Goal: Task Accomplishment & Management: Manage account settings

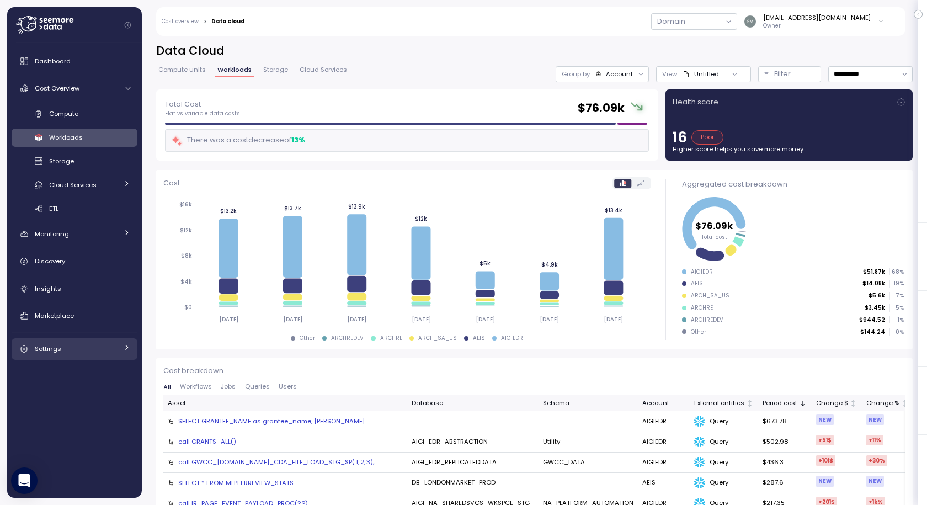
click at [55, 341] on link "Settings" at bounding box center [75, 349] width 126 height 22
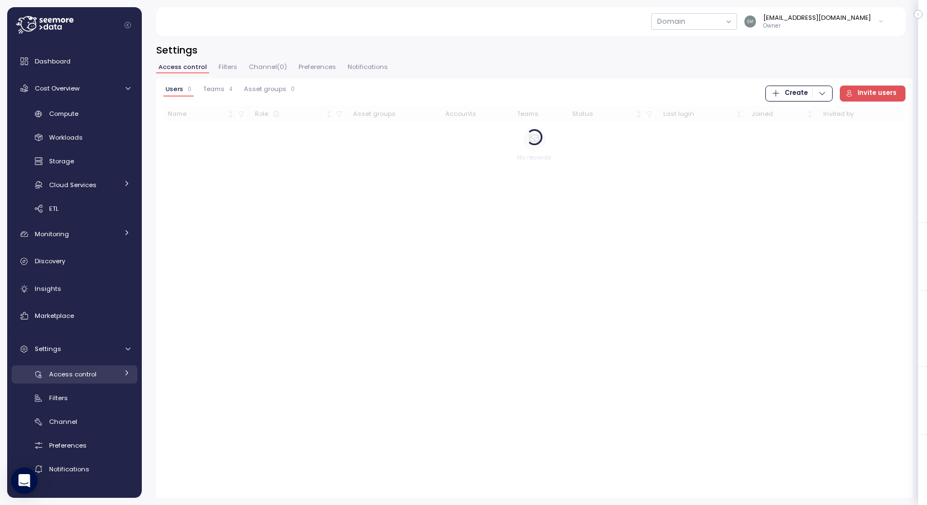
click at [87, 372] on span "Access control" at bounding box center [72, 374] width 47 height 9
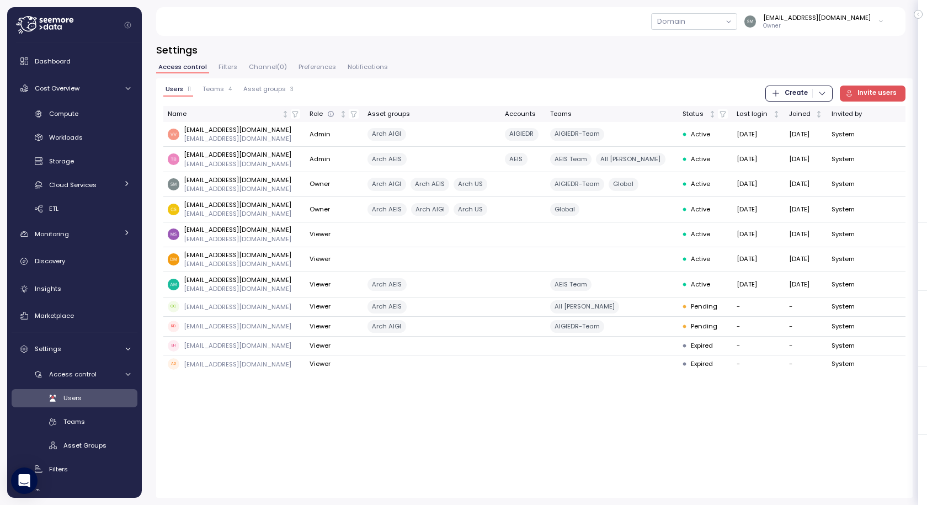
click at [224, 65] on span "Filters" at bounding box center [227, 67] width 19 height 6
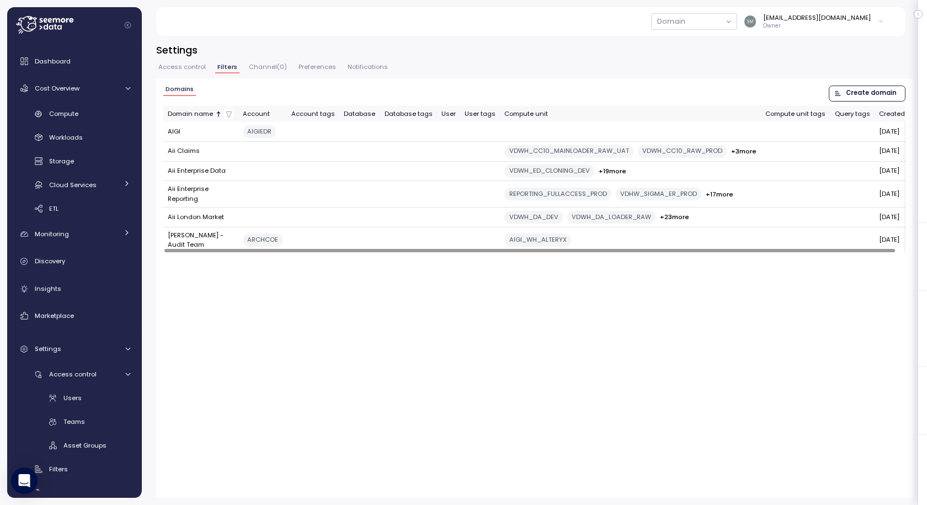
click at [183, 67] on span "Access control" at bounding box center [181, 67] width 47 height 6
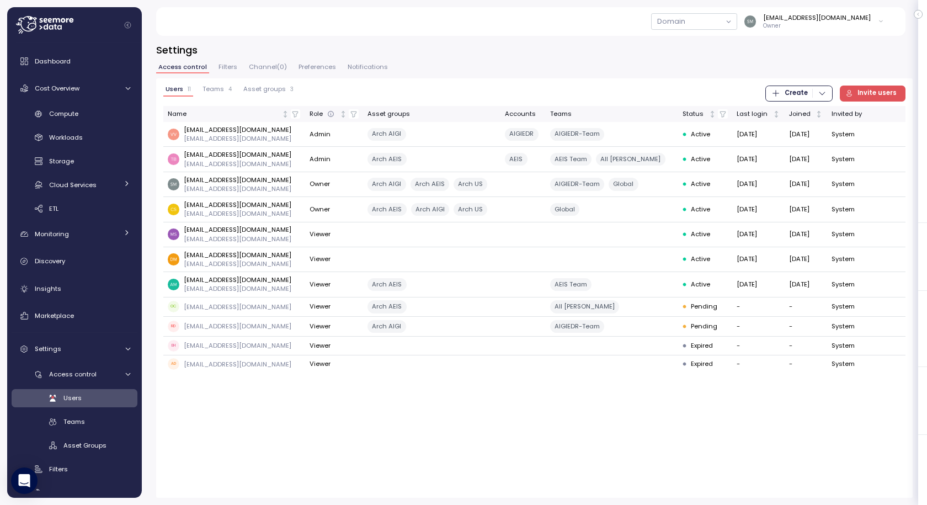
click at [215, 91] on span "Teams" at bounding box center [213, 89] width 22 height 6
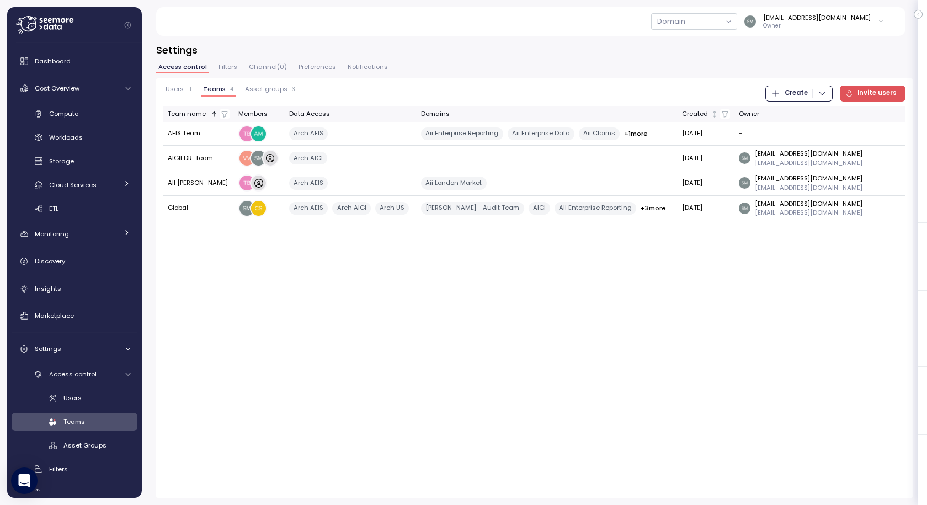
click at [278, 91] on span "Asset groups" at bounding box center [266, 89] width 42 height 6
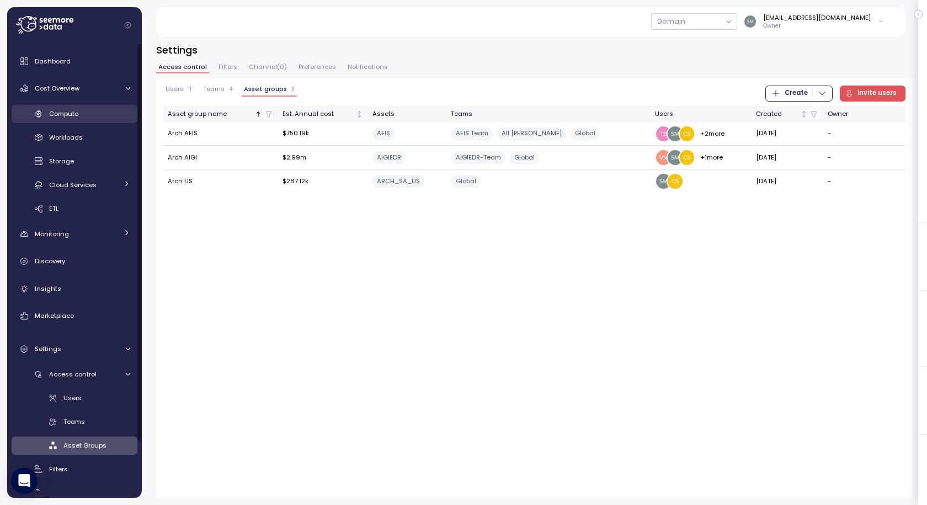
click at [62, 111] on span "Compute" at bounding box center [63, 113] width 29 height 9
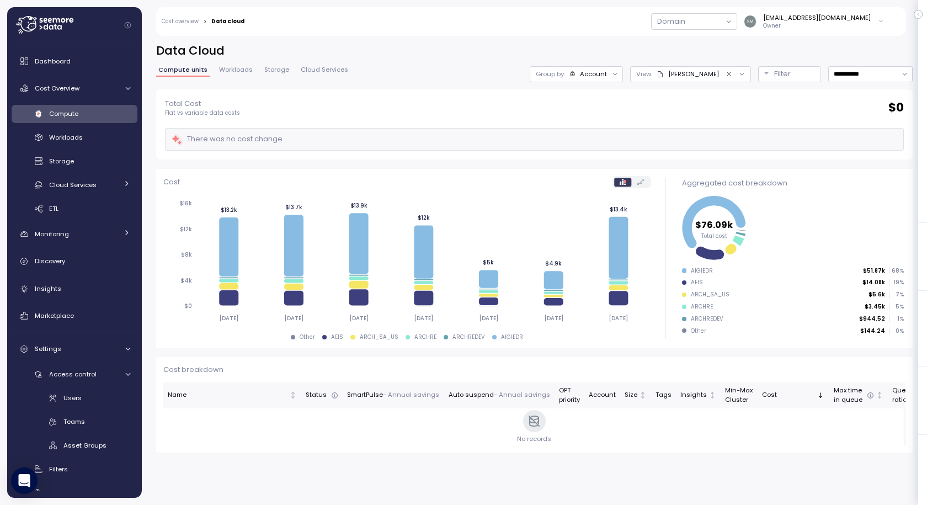
click at [725, 74] on icon "Clear value" at bounding box center [728, 74] width 7 height 7
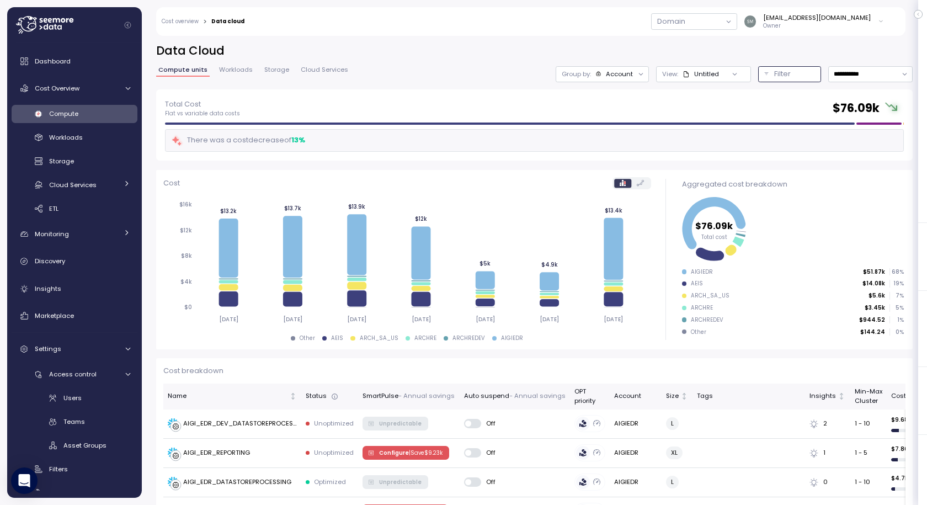
click at [774, 73] on p "Filter" at bounding box center [782, 73] width 17 height 11
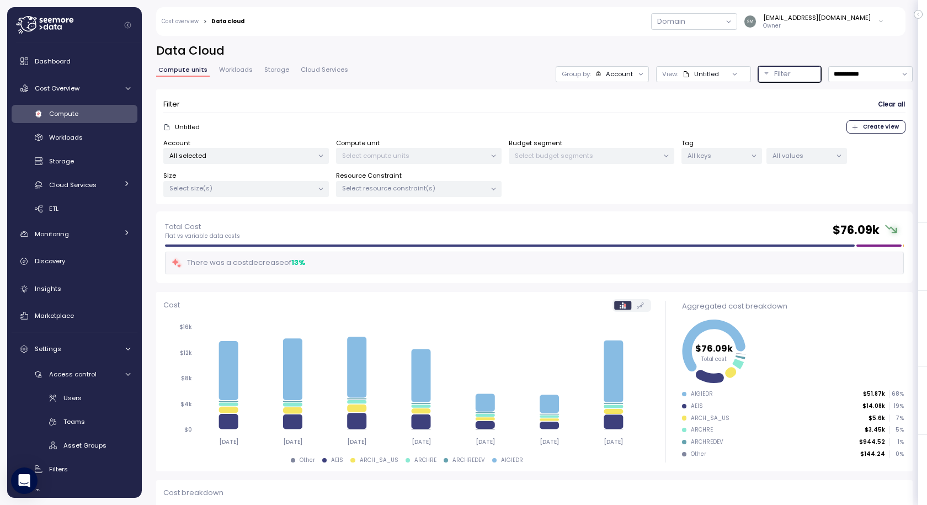
click at [233, 154] on p "All selected" at bounding box center [241, 155] width 144 height 9
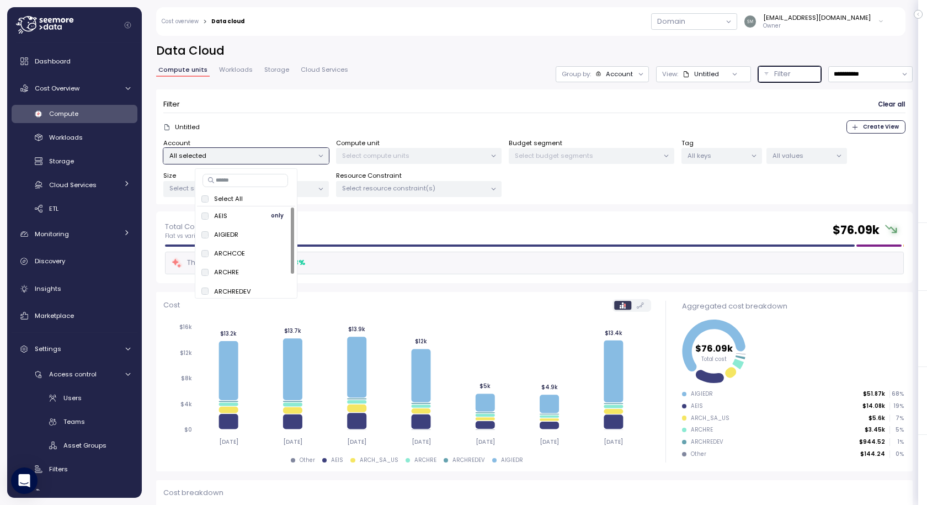
click at [276, 214] on span "only" at bounding box center [277, 216] width 13 height 12
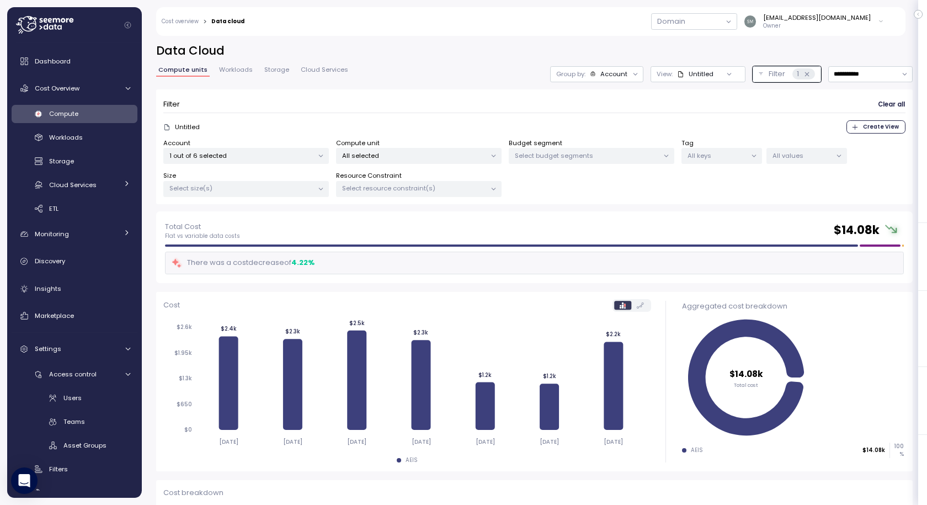
click at [633, 194] on div "Account 1 out of 6 selected Compute unit All selected Budget segment Select bud…" at bounding box center [534, 167] width 742 height 59
click at [239, 68] on span "Workloads" at bounding box center [236, 70] width 34 height 6
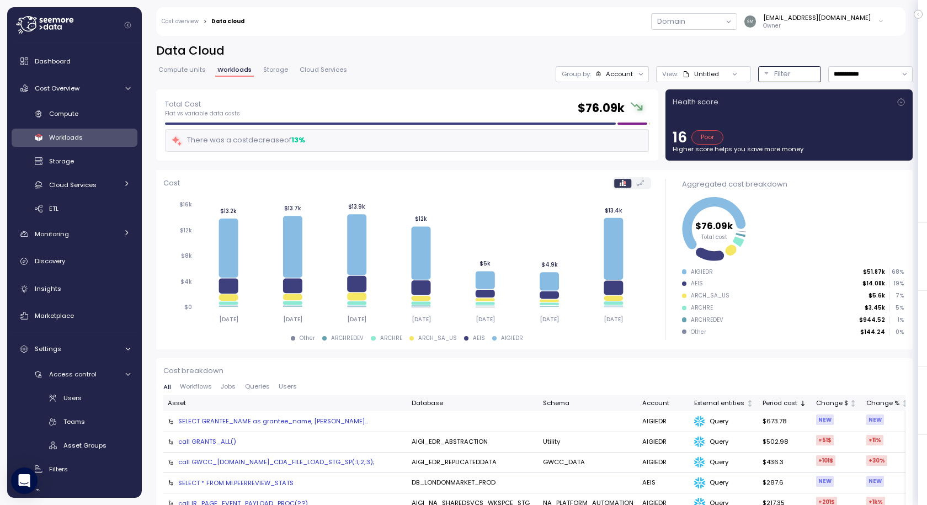
click at [774, 76] on p "Filter" at bounding box center [782, 73] width 17 height 11
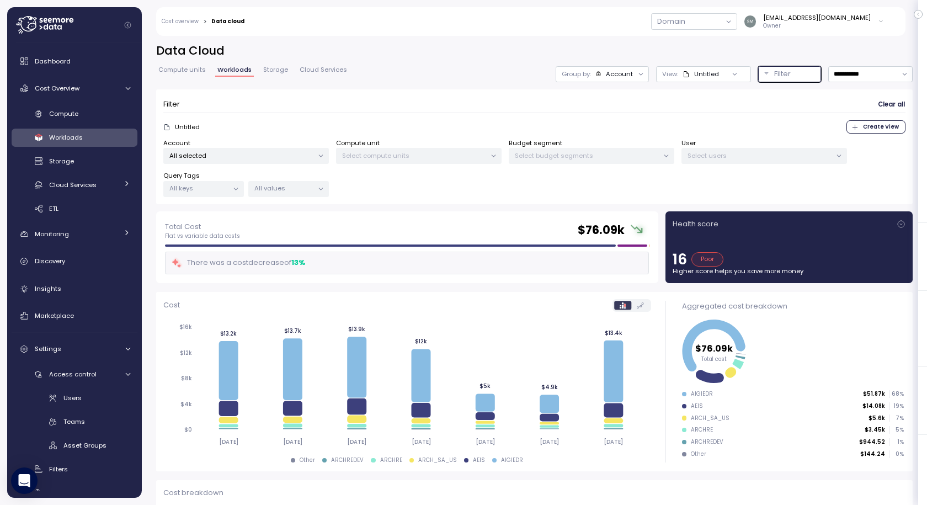
click at [239, 156] on p "All selected" at bounding box center [241, 155] width 144 height 9
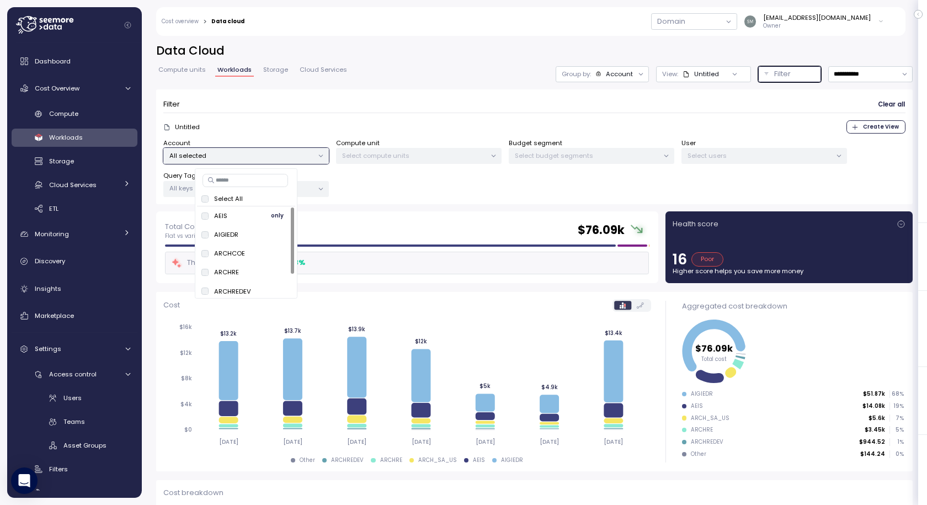
click at [276, 216] on span "only" at bounding box center [277, 216] width 13 height 12
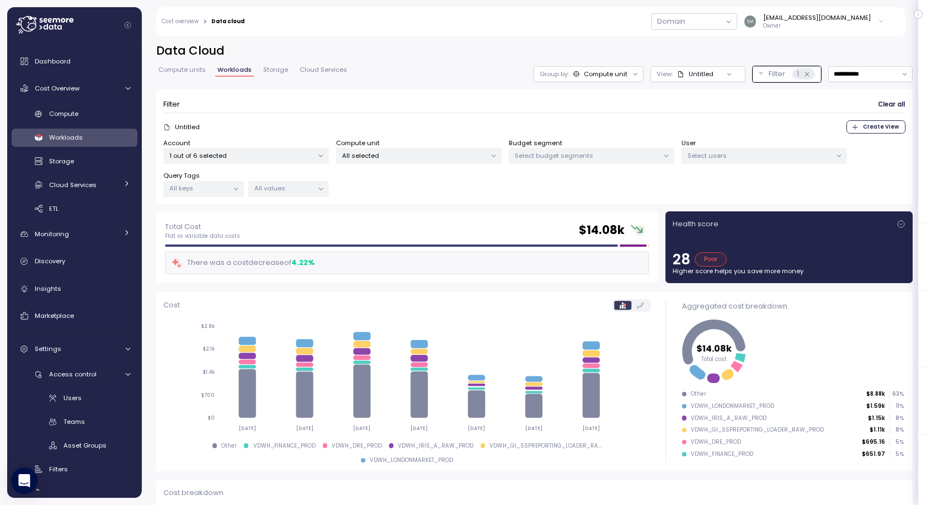
click at [176, 77] on div "Compute units Workloads Storage Cloud Services" at bounding box center [252, 74] width 193 height 14
click at [180, 64] on div "**********" at bounding box center [534, 127] width 756 height 168
click at [180, 67] on span "Compute units" at bounding box center [181, 70] width 47 height 6
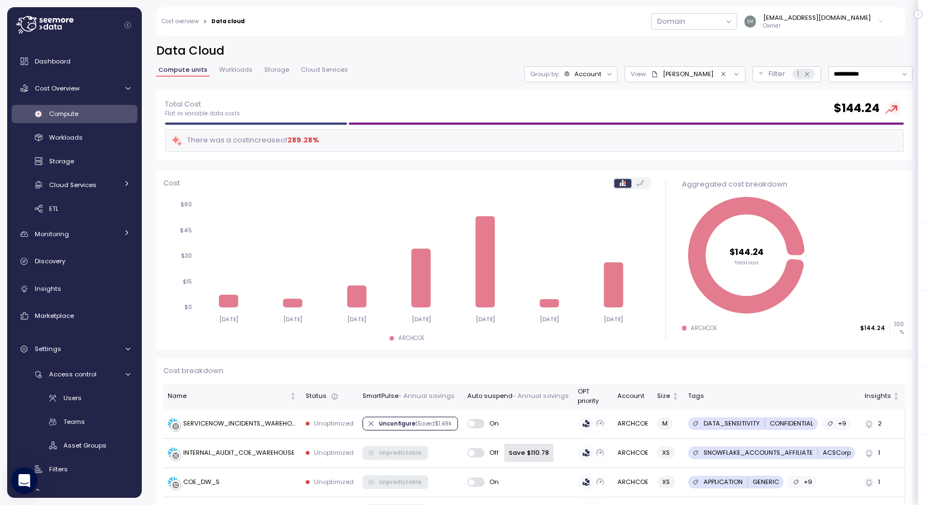
click at [720, 73] on icon "Clear value" at bounding box center [723, 74] width 7 height 7
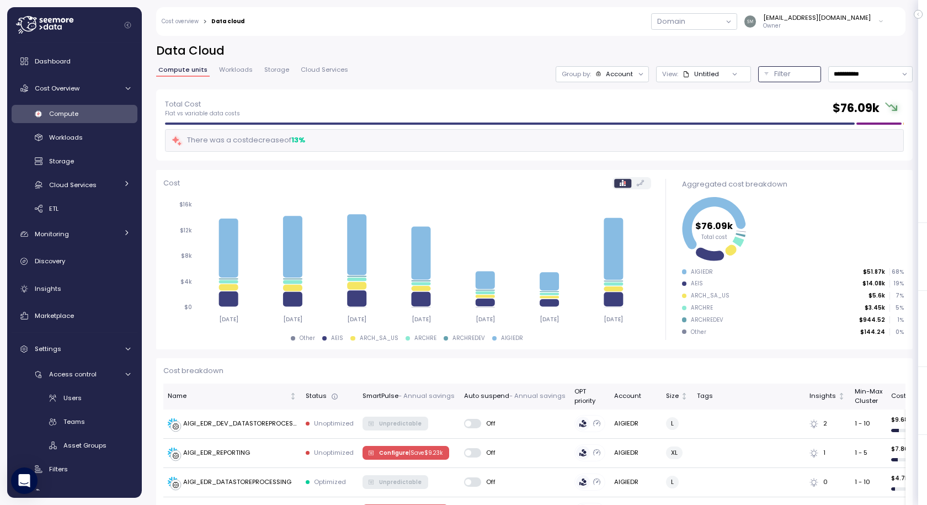
click at [774, 74] on div "Filter" at bounding box center [794, 73] width 41 height 11
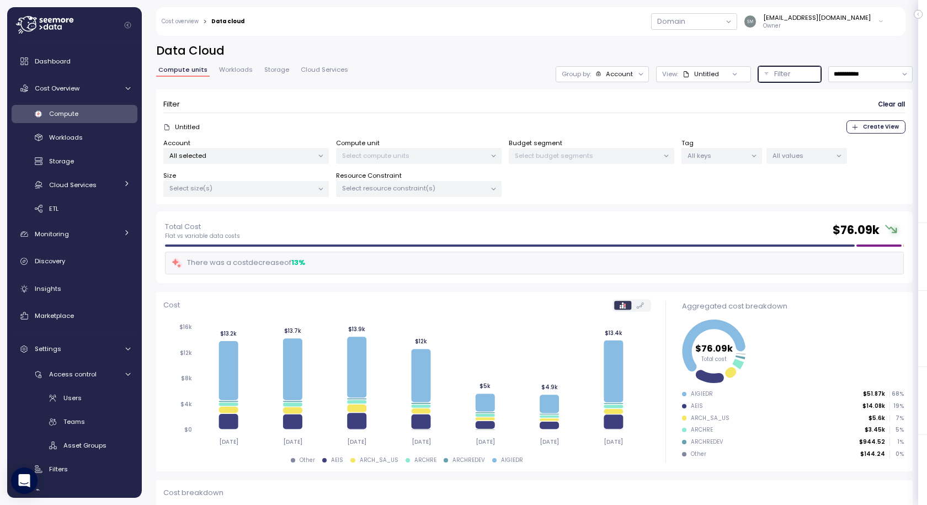
click at [212, 154] on p "All selected" at bounding box center [241, 155] width 144 height 9
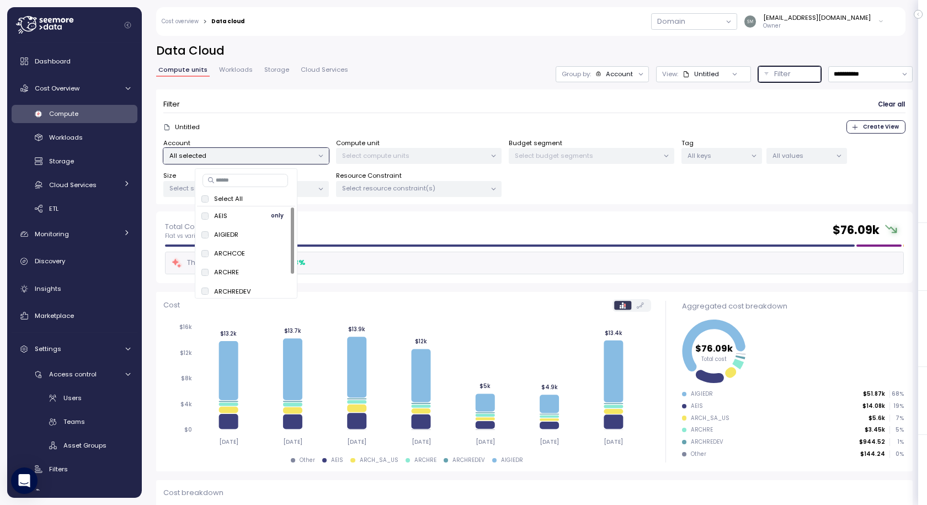
click at [281, 217] on span "only" at bounding box center [277, 216] width 13 height 12
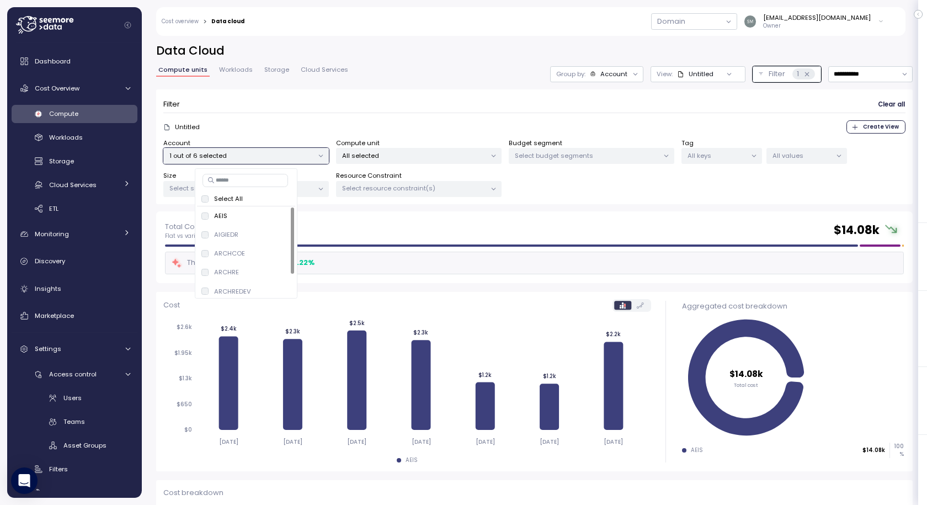
click at [245, 63] on div "**********" at bounding box center [534, 127] width 756 height 168
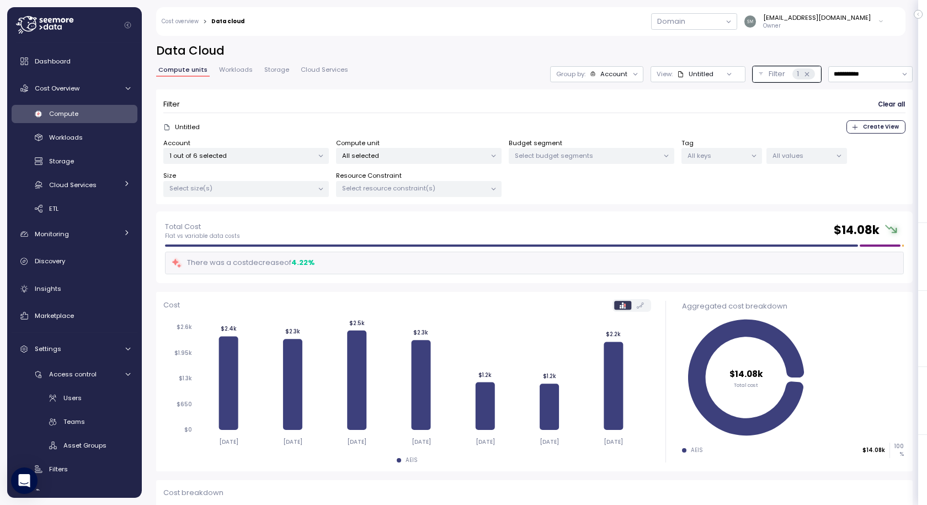
click at [243, 70] on span "Workloads" at bounding box center [236, 70] width 34 height 6
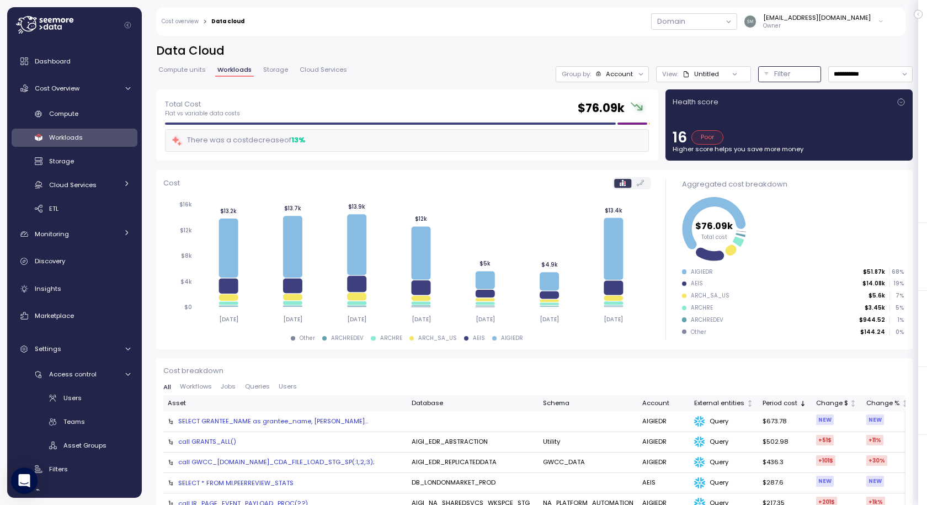
drag, startPoint x: 763, startPoint y: 71, endPoint x: 752, endPoint y: 71, distance: 11.0
click at [774, 71] on p "Filter" at bounding box center [782, 73] width 17 height 11
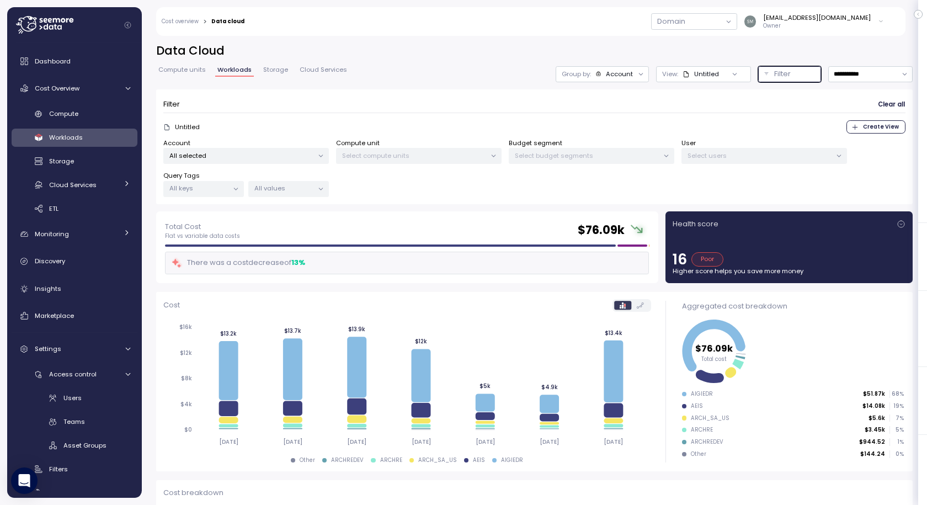
click at [217, 151] on p "All selected" at bounding box center [241, 155] width 144 height 9
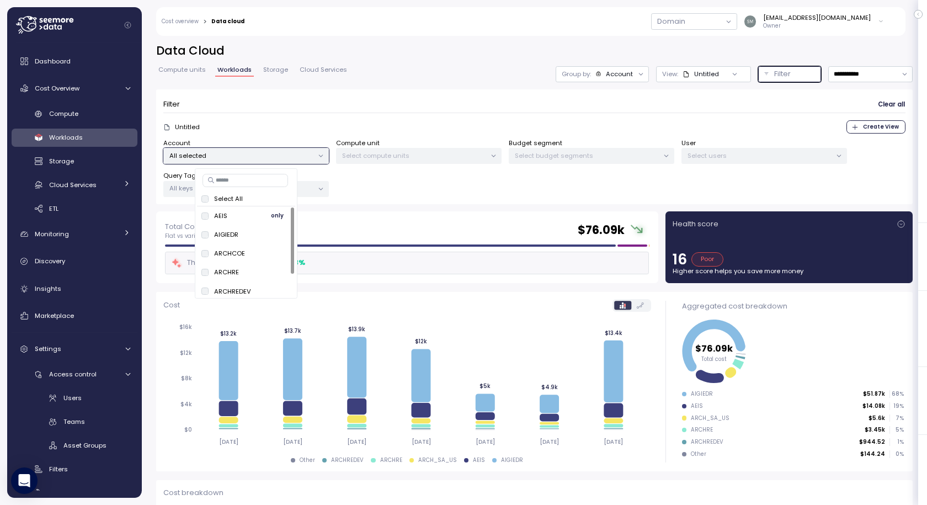
click at [274, 217] on span "only" at bounding box center [277, 216] width 13 height 12
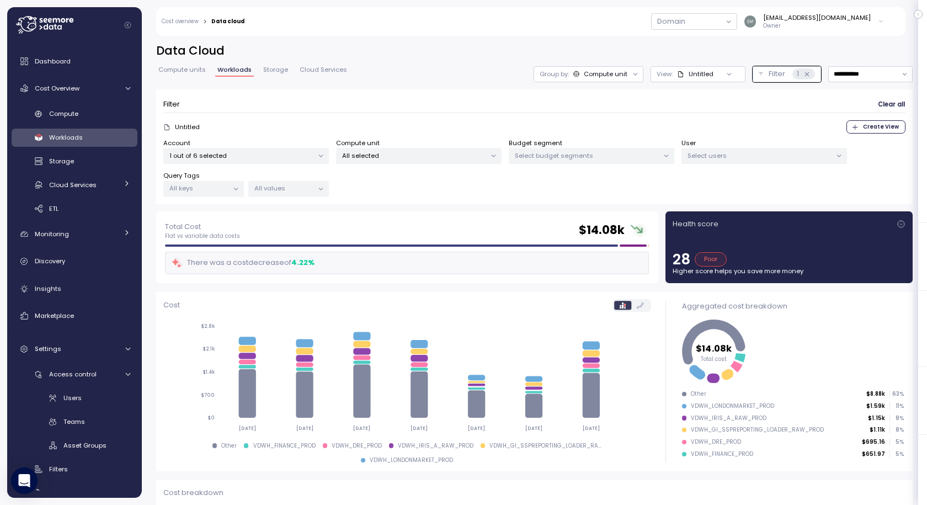
drag, startPoint x: 303, startPoint y: 110, endPoint x: 240, endPoint y: 84, distance: 68.5
click at [301, 109] on div "Filter Clear all" at bounding box center [534, 105] width 742 height 16
click at [181, 68] on span "Compute units" at bounding box center [181, 70] width 47 height 6
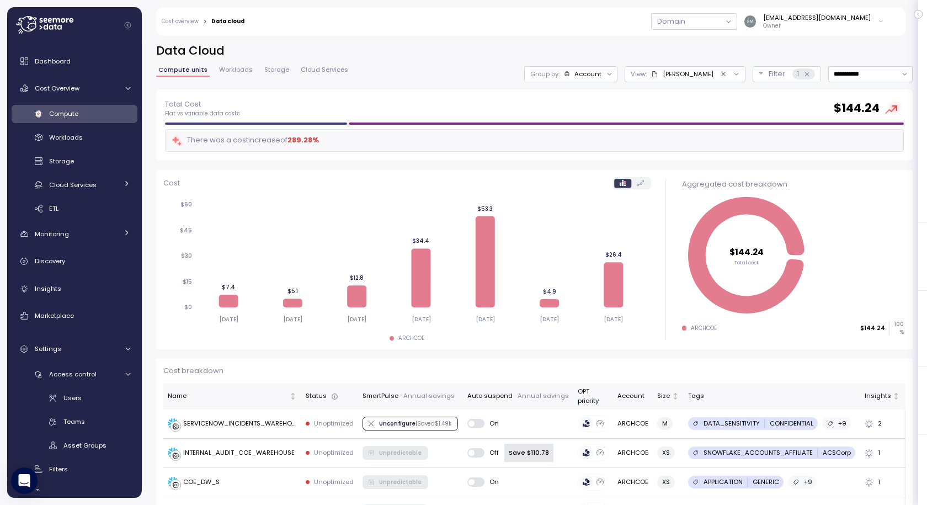
click at [720, 74] on icon "Clear value" at bounding box center [723, 74] width 7 height 7
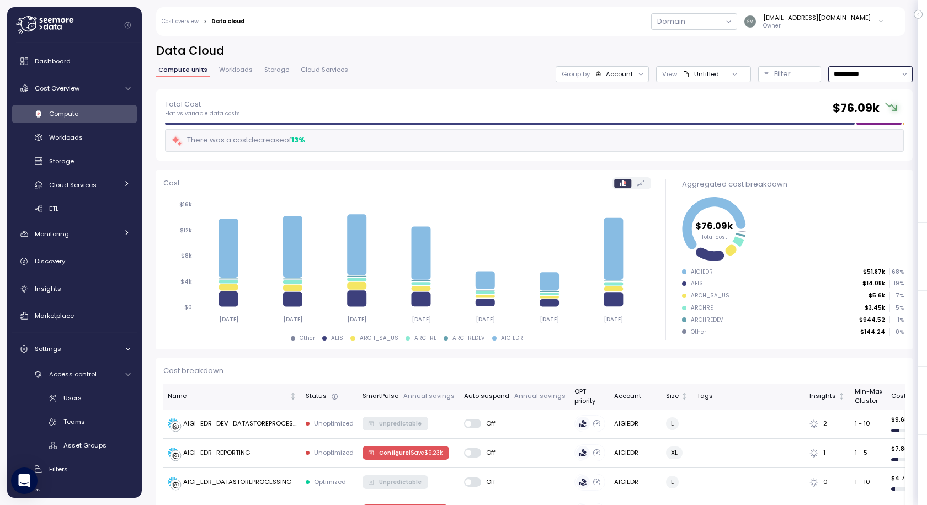
click at [832, 70] on input "**********" at bounding box center [870, 74] width 84 height 16
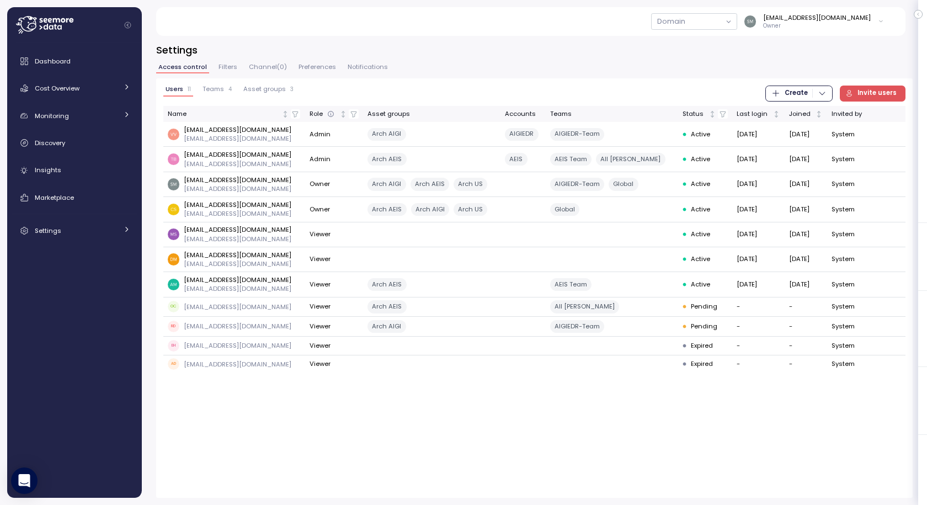
click at [217, 89] on span "Teams" at bounding box center [213, 89] width 22 height 6
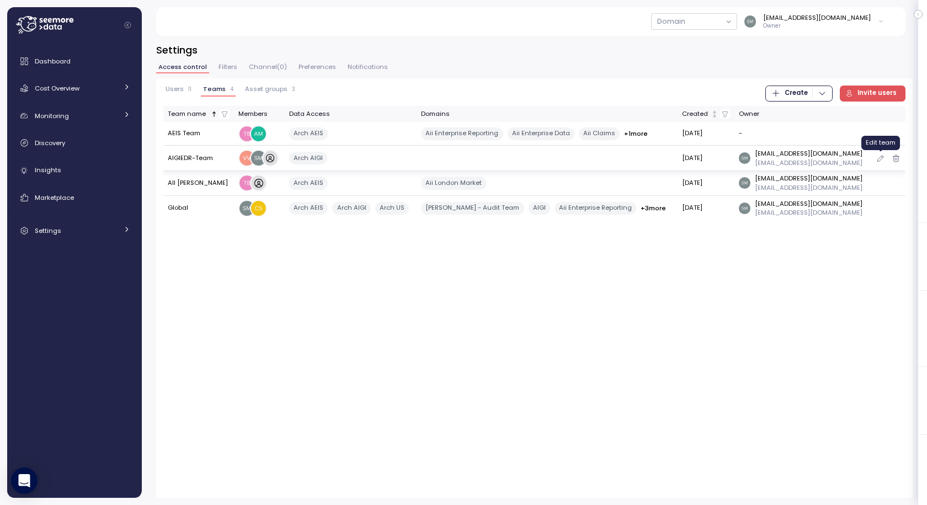
click at [879, 159] on icon "button" at bounding box center [880, 158] width 9 height 13
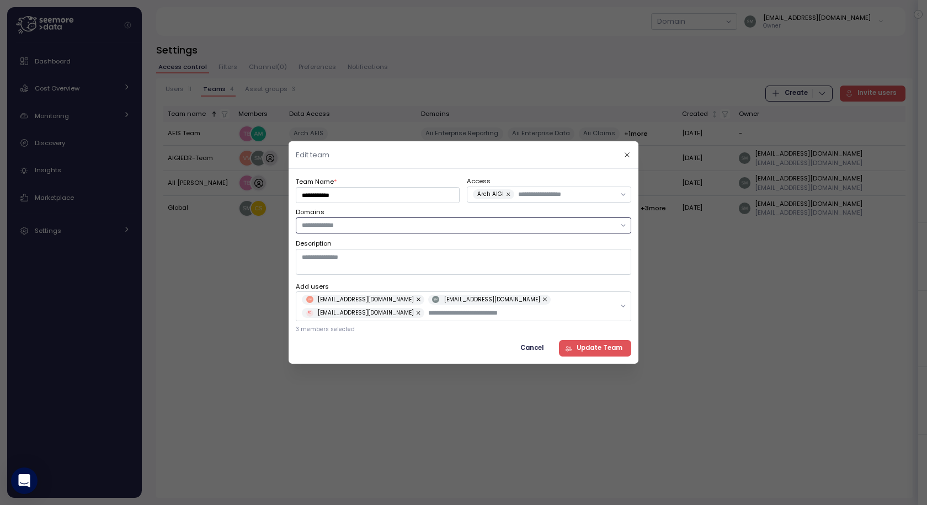
click at [383, 227] on input "text" at bounding box center [458, 225] width 313 height 10
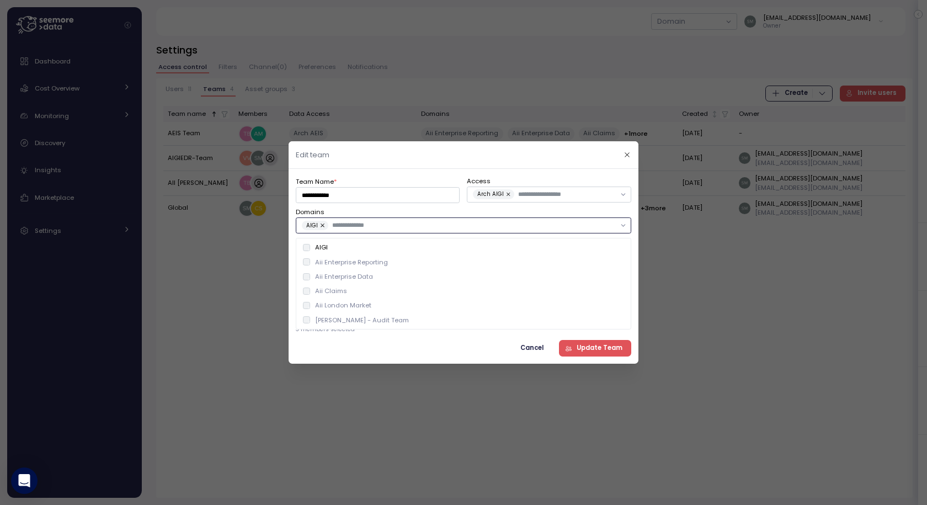
click at [324, 224] on button "button" at bounding box center [323, 226] width 11 height 10
click at [537, 344] on span "Cancel" at bounding box center [531, 348] width 23 height 15
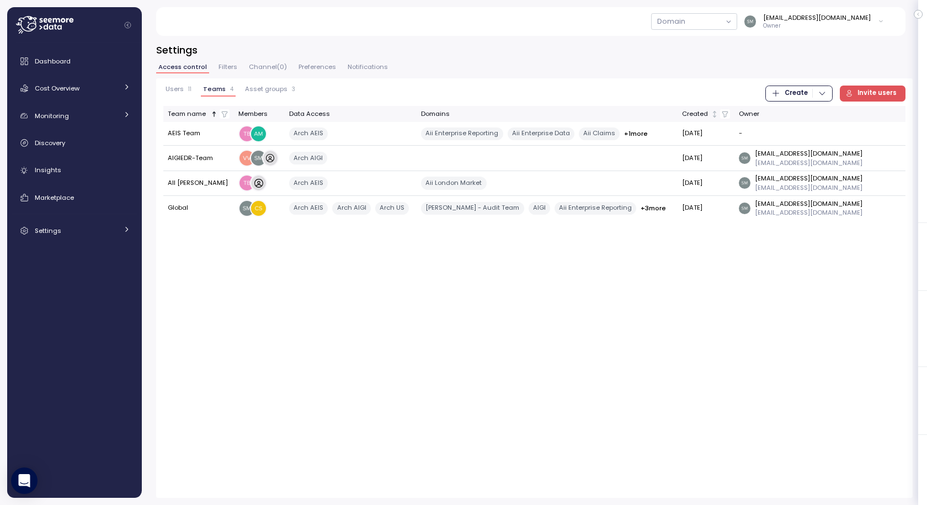
click at [172, 86] on span "Users" at bounding box center [174, 89] width 18 height 6
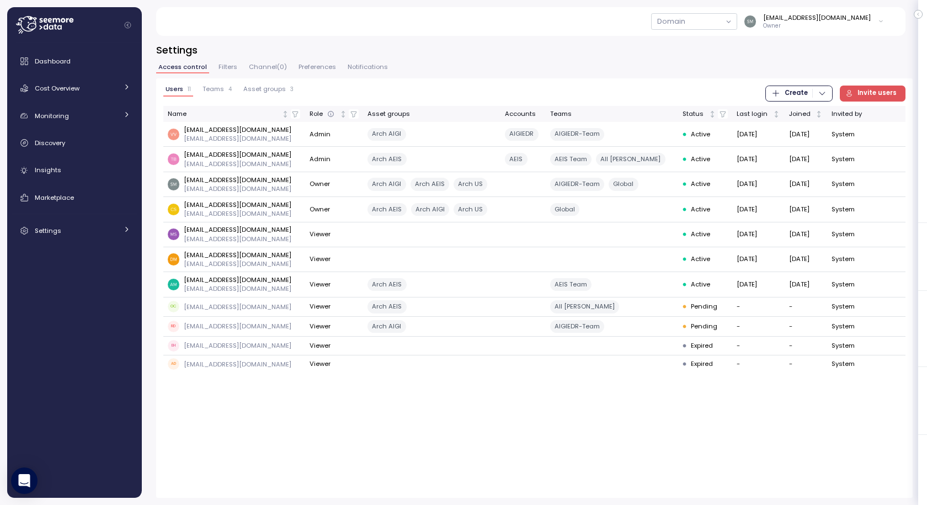
click at [873, 90] on span "Invite users" at bounding box center [876, 93] width 39 height 15
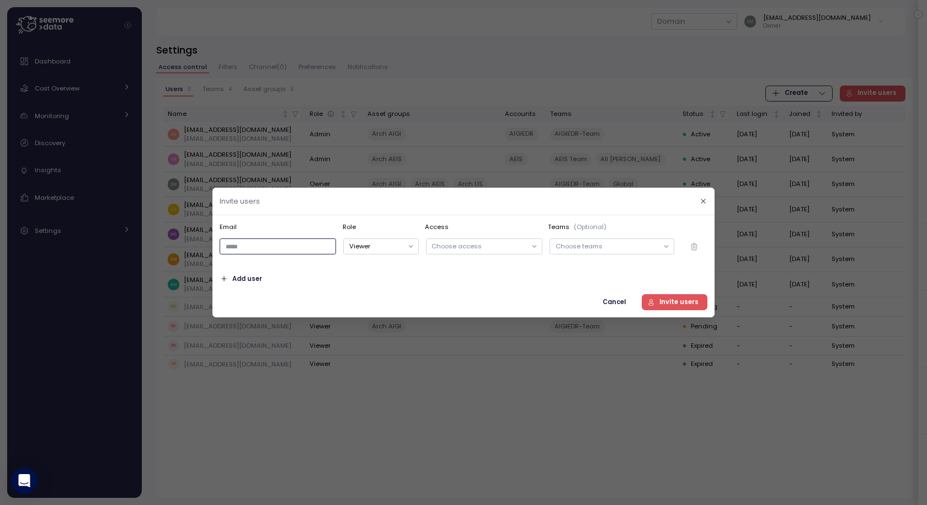
click at [253, 250] on input "email" at bounding box center [278, 246] width 116 height 16
paste input "**********"
type input "**********"
click at [386, 247] on button "Viewer" at bounding box center [380, 246] width 75 height 16
click at [366, 279] on div "Admin" at bounding box center [381, 283] width 34 height 9
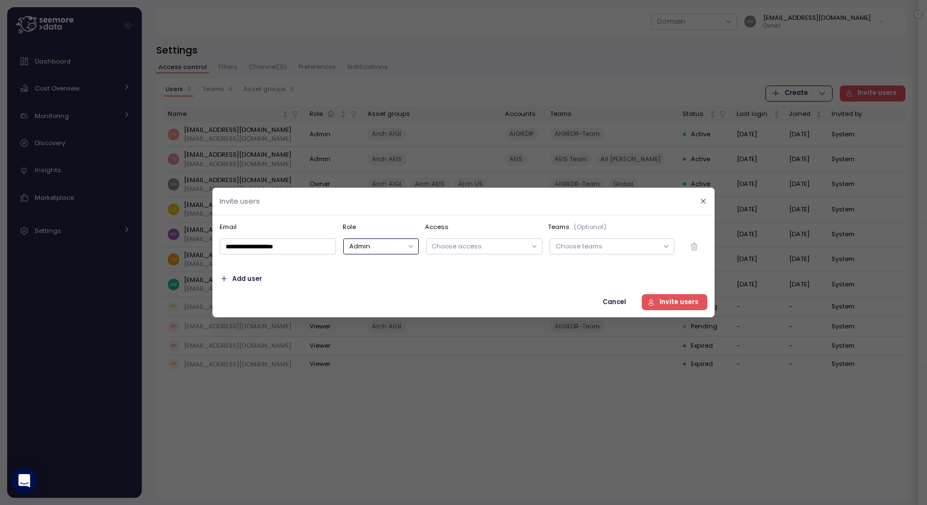
click at [495, 245] on p "Choose access" at bounding box center [478, 246] width 95 height 9
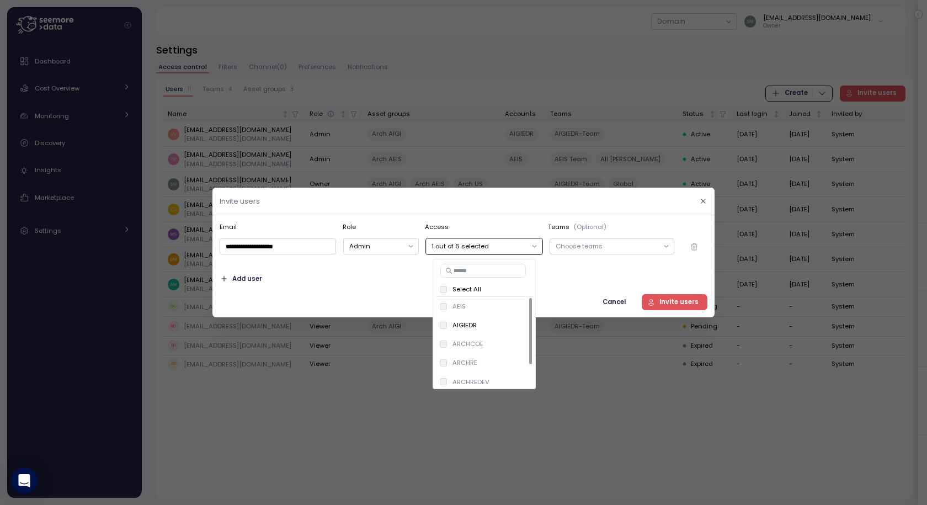
click at [579, 256] on div "Choose teams" at bounding box center [627, 246] width 165 height 23
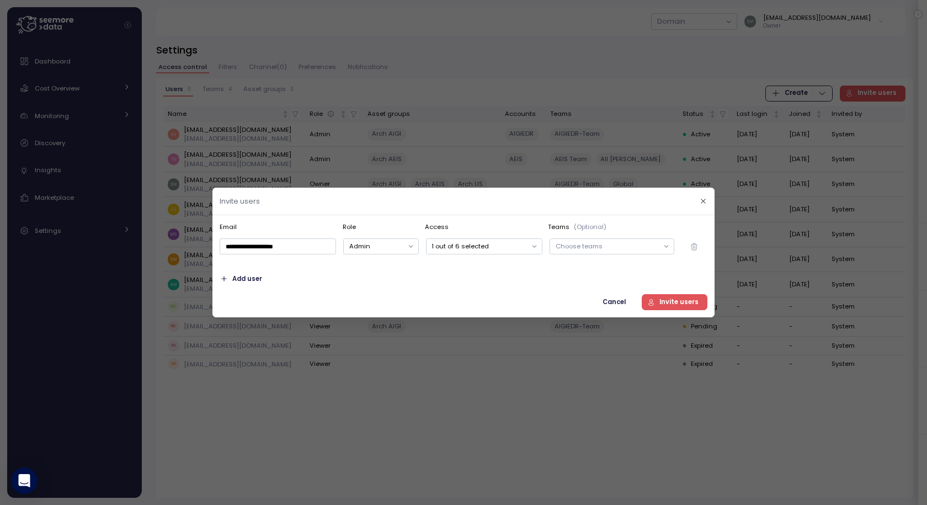
click at [585, 245] on p "Choose teams" at bounding box center [606, 246] width 103 height 9
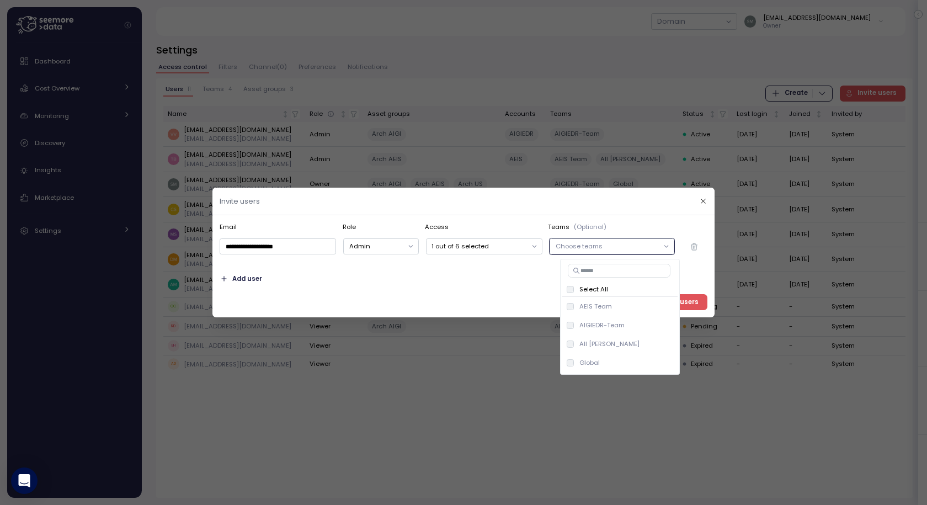
click at [490, 287] on div "**********" at bounding box center [464, 266] width 488 height 88
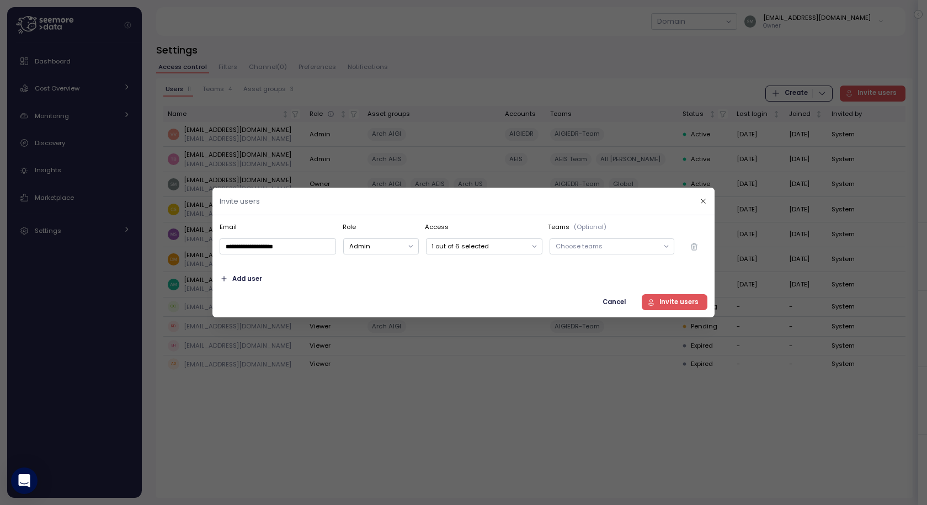
click at [676, 301] on span "Invite users" at bounding box center [678, 302] width 39 height 15
